Goal: Check status: Check status

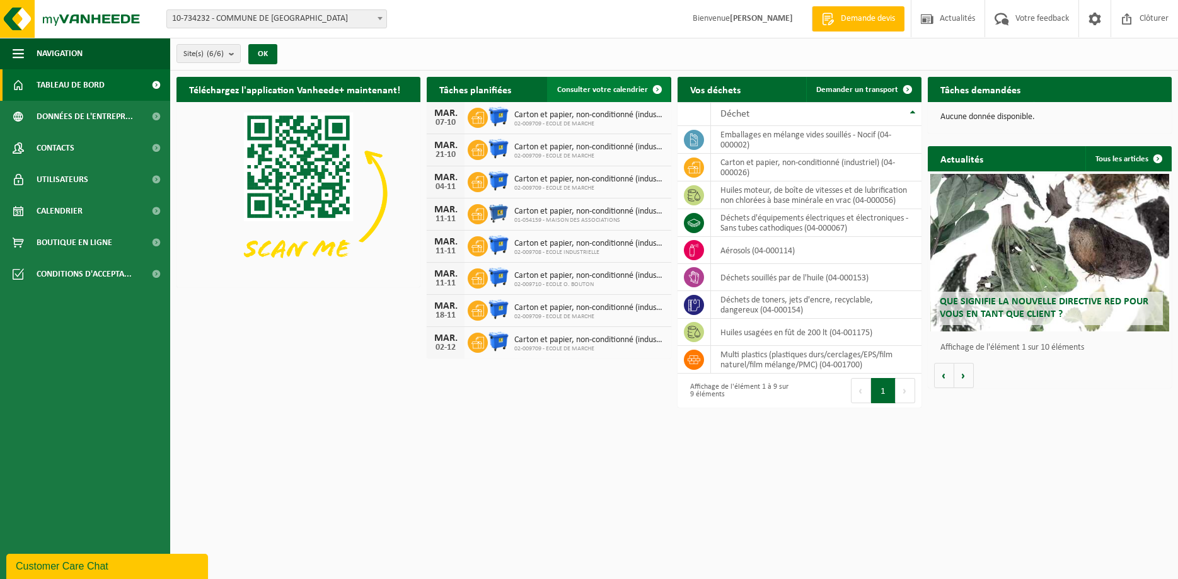
click at [604, 91] on span "Consulter votre calendrier" at bounding box center [602, 90] width 91 height 8
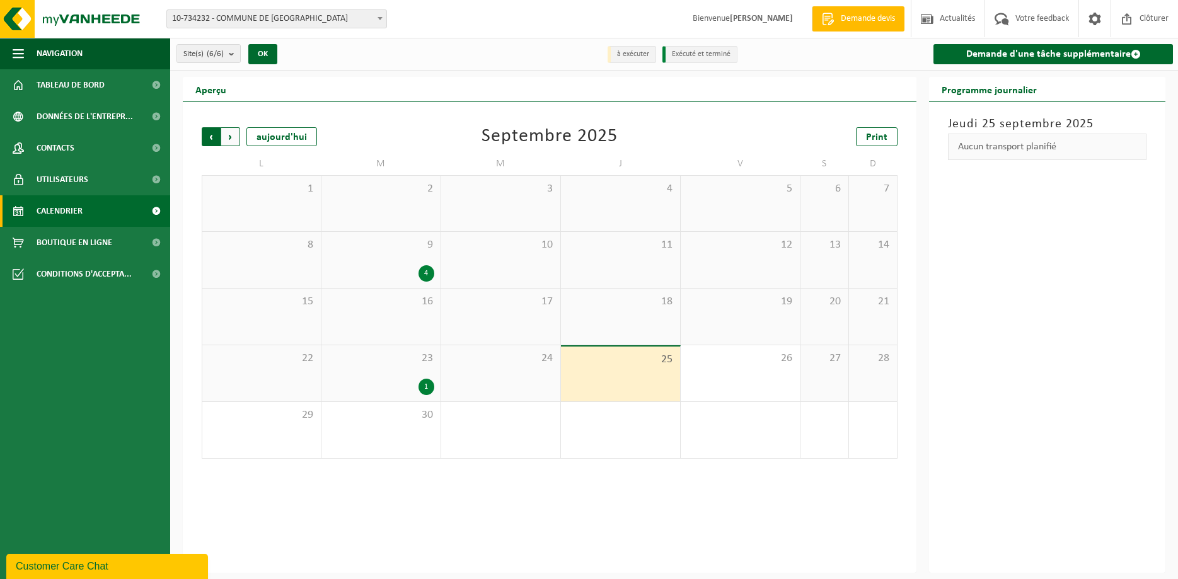
click at [226, 136] on span "Suivant" at bounding box center [230, 136] width 19 height 19
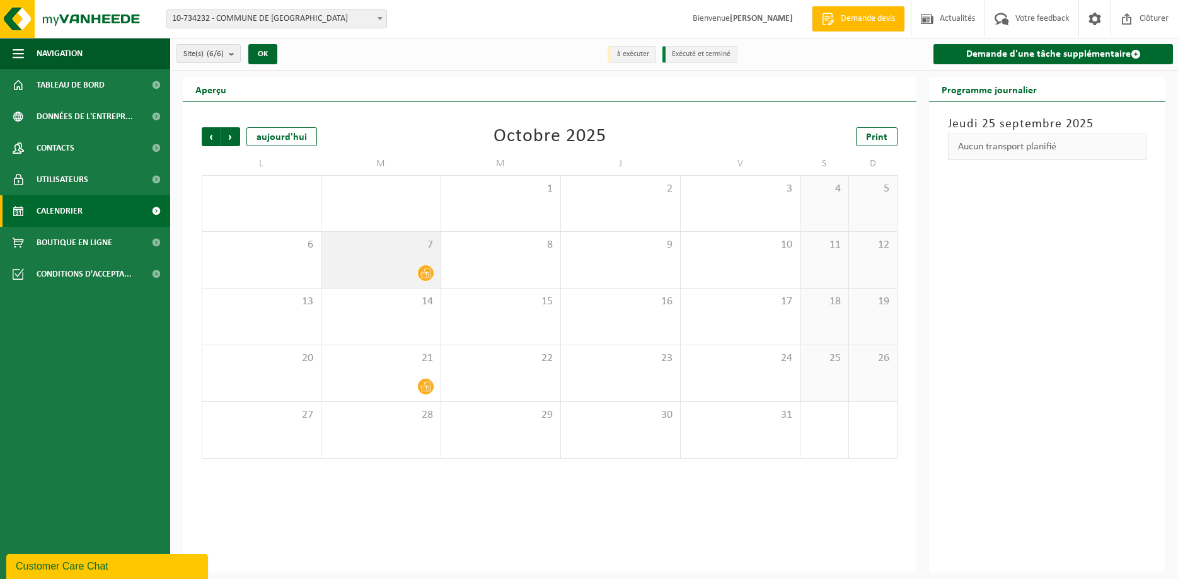
click at [431, 265] on div at bounding box center [381, 273] width 107 height 17
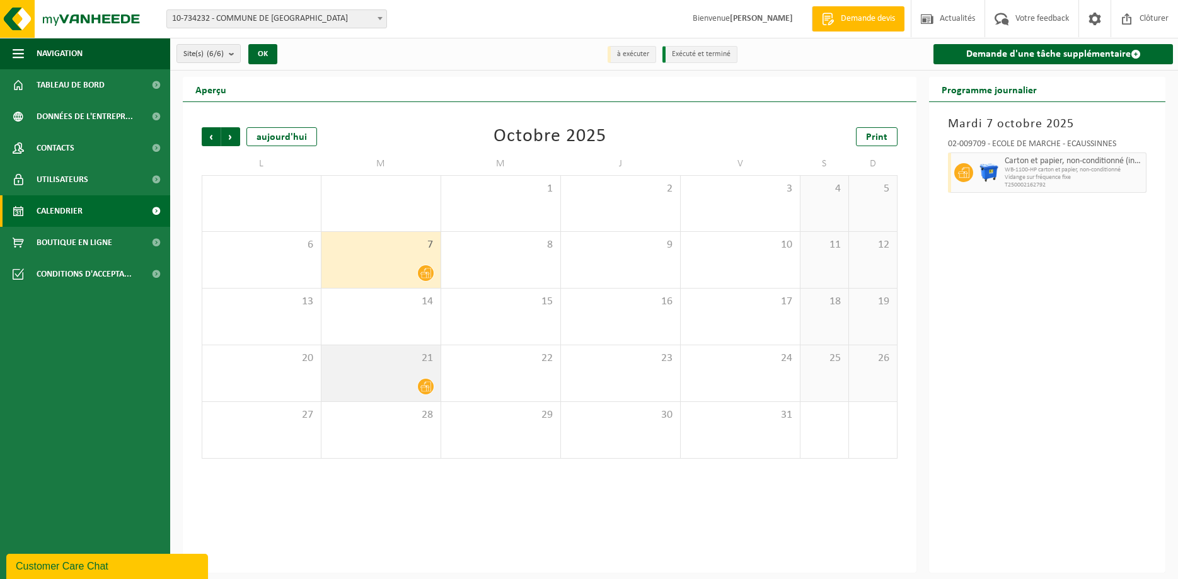
click at [432, 385] on span at bounding box center [426, 387] width 16 height 16
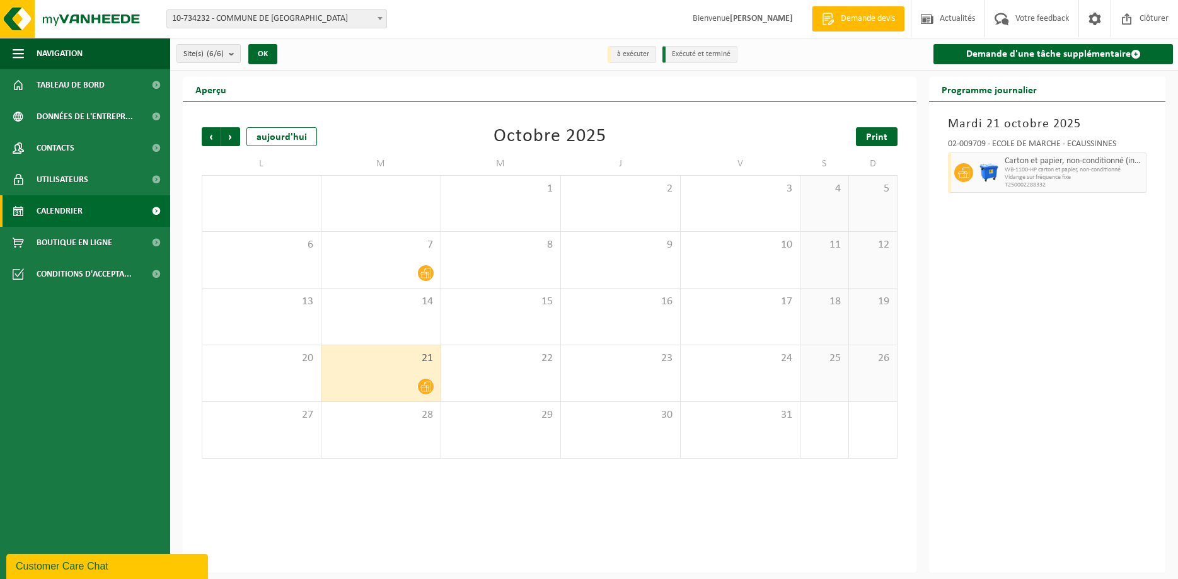
click at [875, 136] on span "Print" at bounding box center [876, 137] width 21 height 10
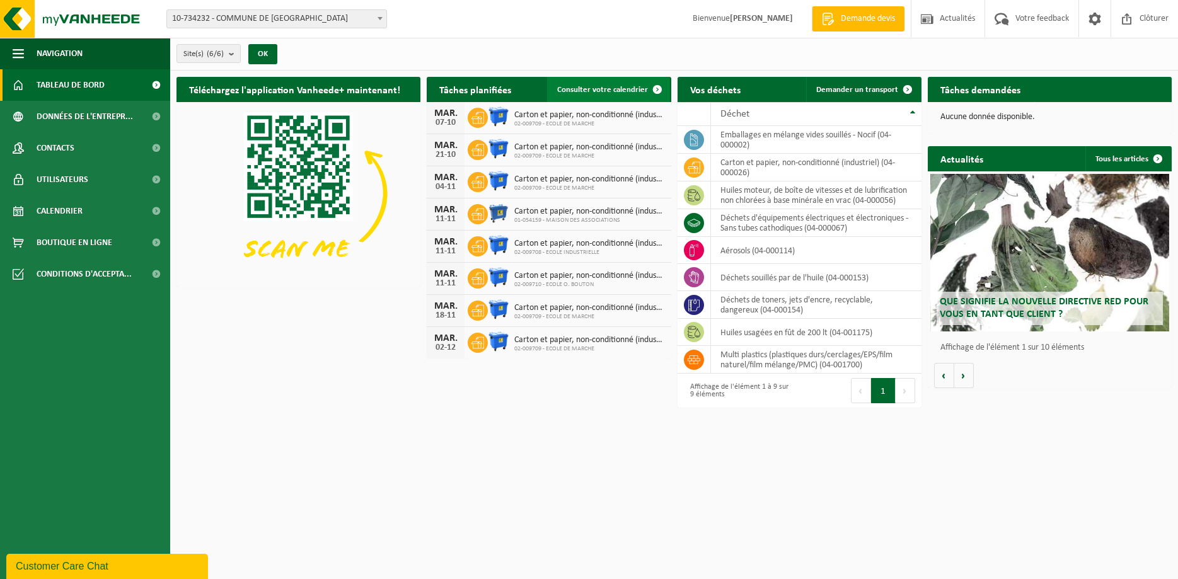
click at [606, 90] on span "Consulter votre calendrier" at bounding box center [602, 90] width 91 height 8
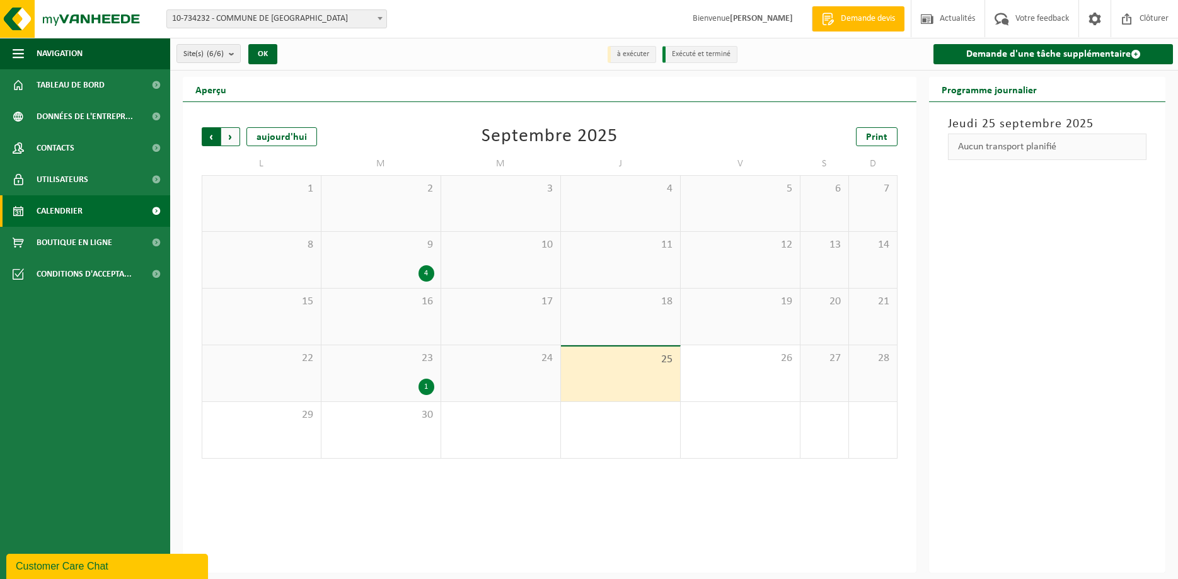
click at [229, 135] on span "Suivant" at bounding box center [230, 136] width 19 height 19
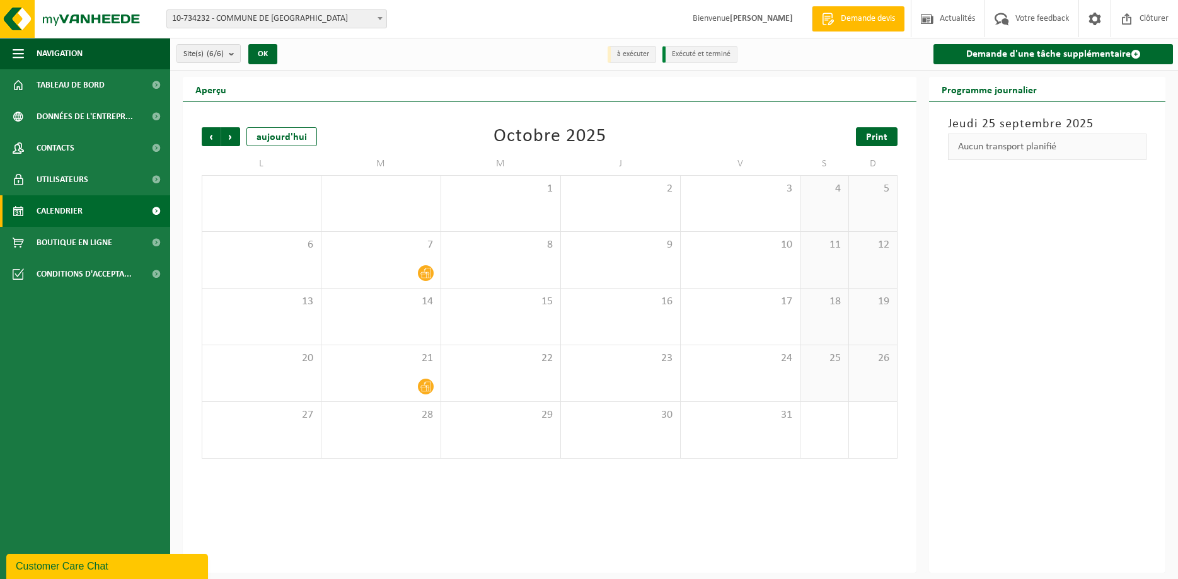
click at [869, 137] on span "Print" at bounding box center [876, 137] width 21 height 10
